Goal: Navigation & Orientation: Find specific page/section

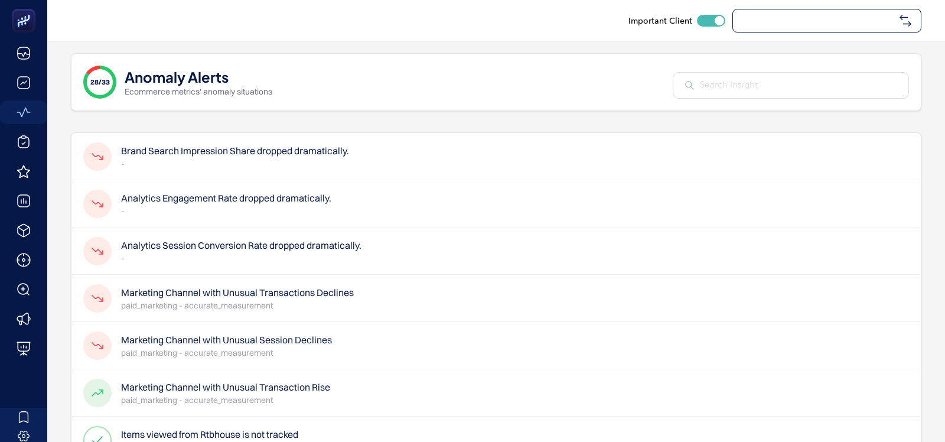
checkbox input "true"
